Goal: Obtain resource: Download file/media

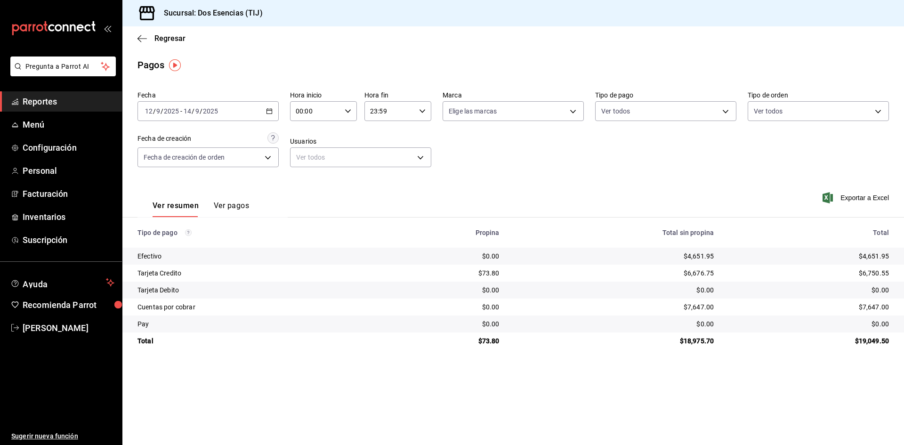
click at [272, 110] on \(Stroke\) "button" at bounding box center [269, 111] width 6 height 5
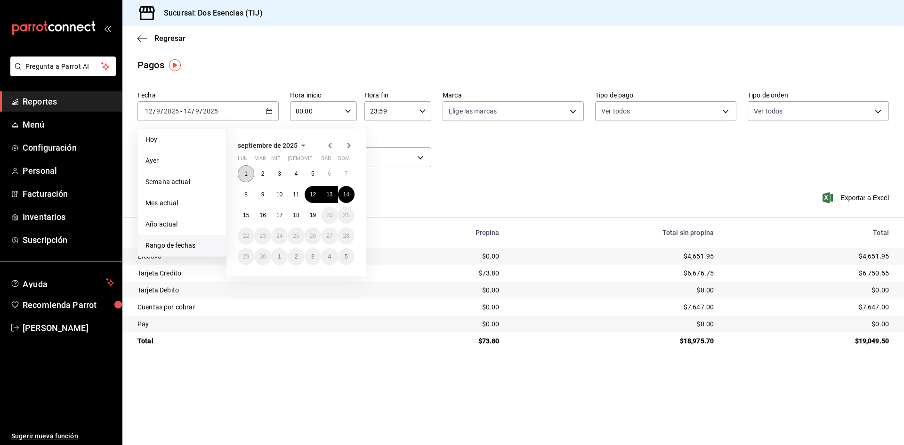
click at [248, 175] on button "1" at bounding box center [246, 173] width 16 height 17
click at [298, 217] on abbr "18" at bounding box center [296, 215] width 6 height 7
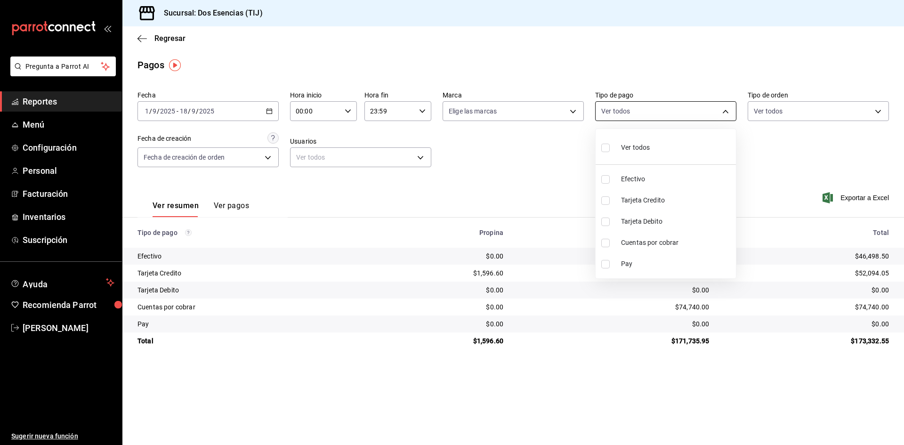
click at [723, 112] on body "Pregunta a Parrot AI Reportes Menú Configuración Personal Facturación Inventari…" at bounding box center [452, 222] width 904 height 445
click at [759, 167] on div at bounding box center [452, 222] width 904 height 445
click at [720, 111] on body "Pregunta a Parrot AI Reportes Menú Configuración Personal Facturación Inventari…" at bounding box center [452, 222] width 904 height 445
click at [678, 240] on span "Cuentas por cobrar" at bounding box center [676, 243] width 111 height 10
type input "c1c61171-ae55-4a6a-89a2-12bf6e047121"
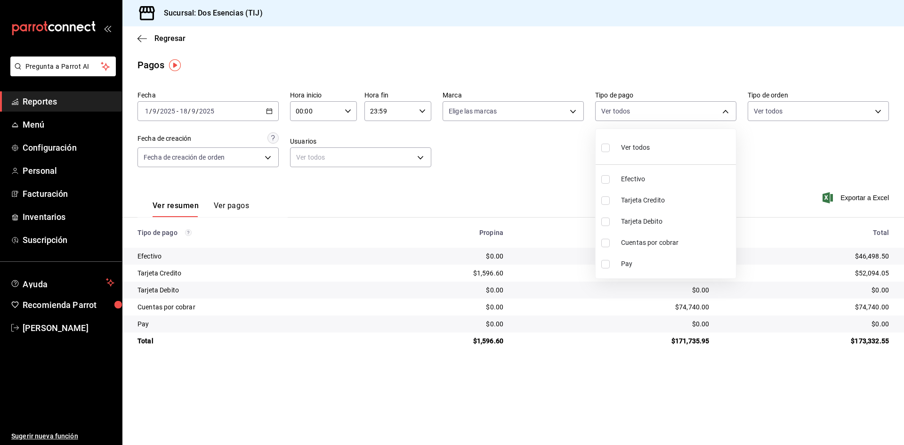
checkbox input "true"
click at [857, 200] on div at bounding box center [452, 222] width 904 height 445
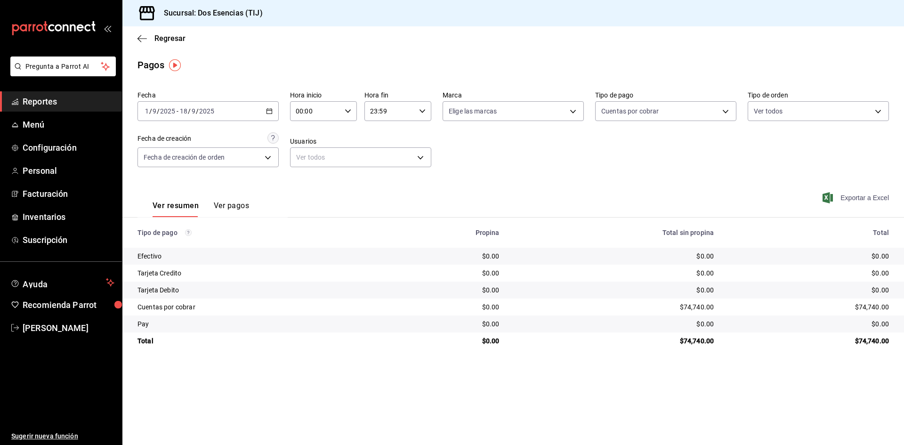
click at [856, 196] on span "Exportar a Excel" at bounding box center [856, 197] width 64 height 11
click at [271, 112] on icon "button" at bounding box center [269, 111] width 7 height 7
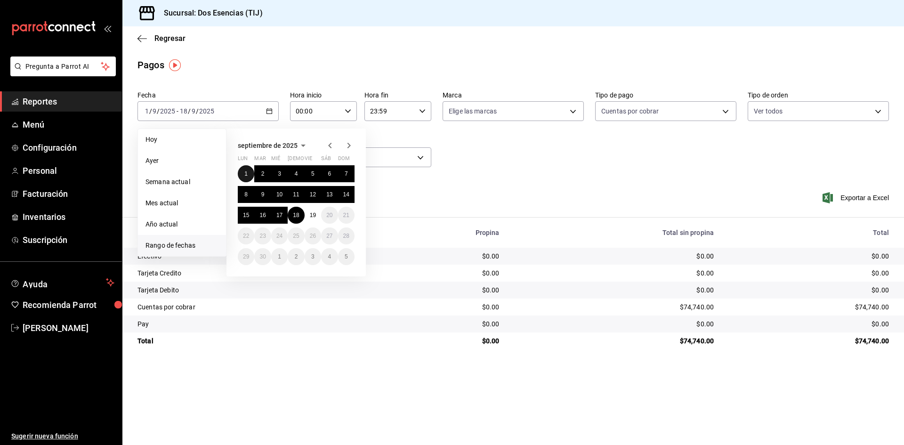
click at [248, 176] on abbr "1" at bounding box center [245, 173] width 3 height 7
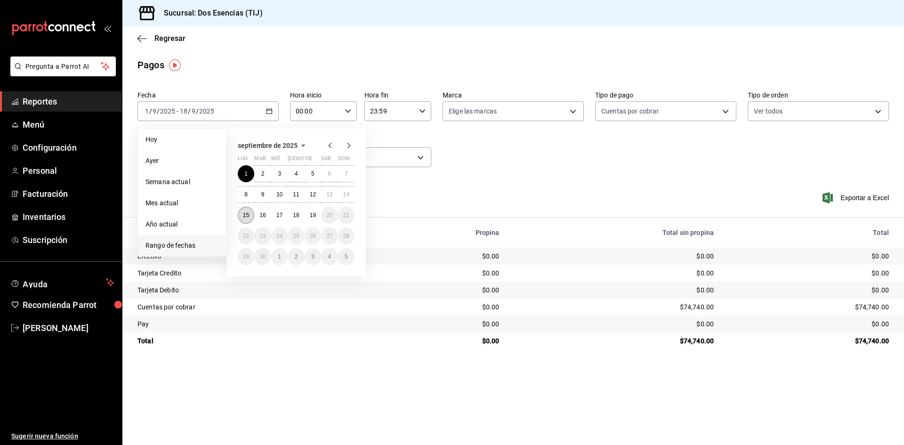
click at [244, 217] on abbr "15" at bounding box center [246, 215] width 6 height 7
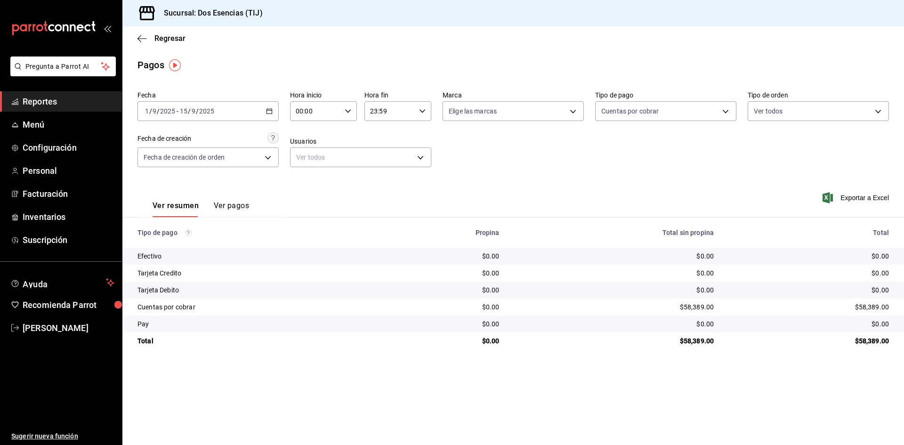
click at [268, 112] on icon "button" at bounding box center [269, 111] width 7 height 7
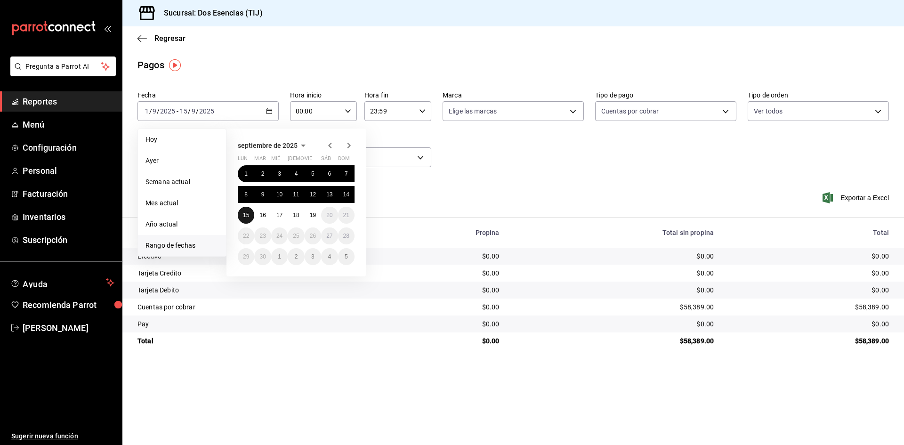
click at [246, 214] on abbr "15" at bounding box center [246, 215] width 6 height 7
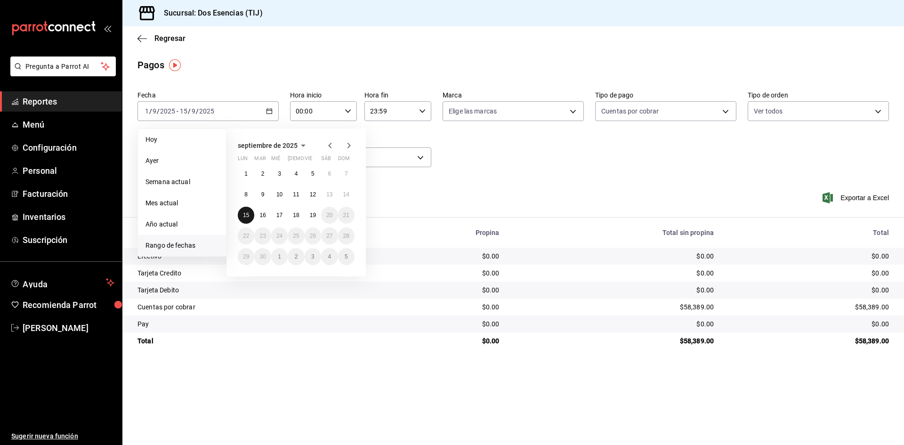
click at [246, 214] on abbr "15" at bounding box center [246, 215] width 6 height 7
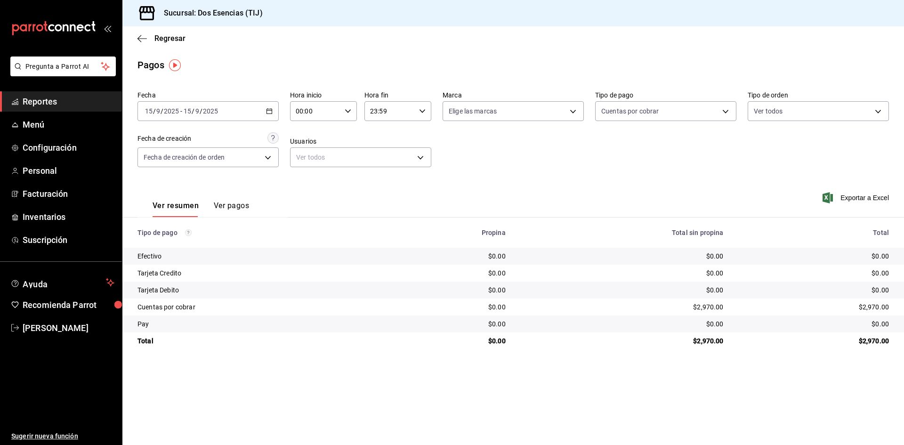
click at [268, 107] on div "[DATE] [DATE] - [DATE] [DATE]" at bounding box center [207, 111] width 141 height 20
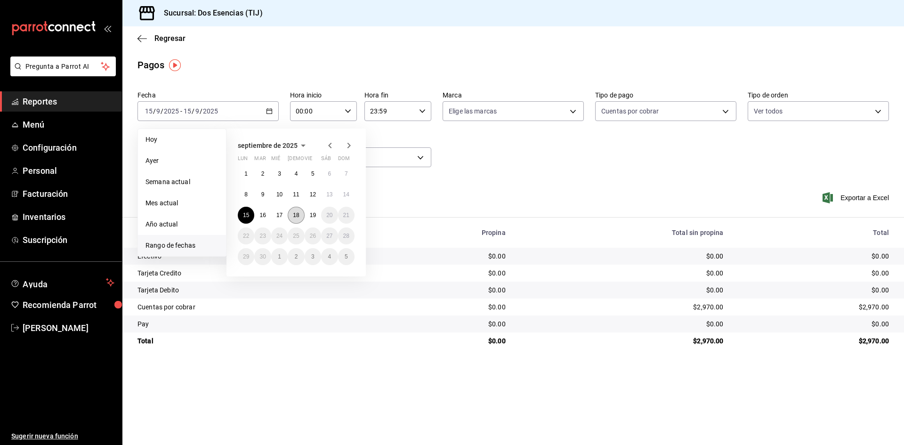
click at [296, 216] on abbr "18" at bounding box center [296, 215] width 6 height 7
click at [244, 214] on abbr "15" at bounding box center [246, 215] width 6 height 7
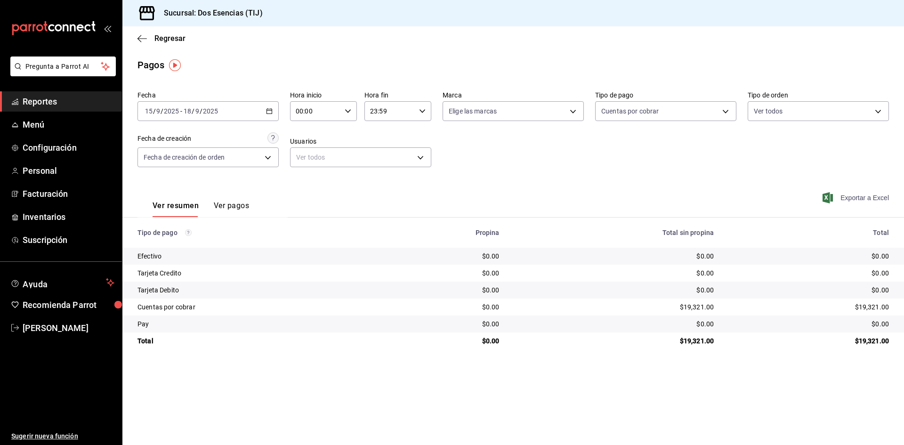
click at [850, 197] on span "Exportar a Excel" at bounding box center [856, 197] width 64 height 11
